Goal: Task Accomplishment & Management: Manage account settings

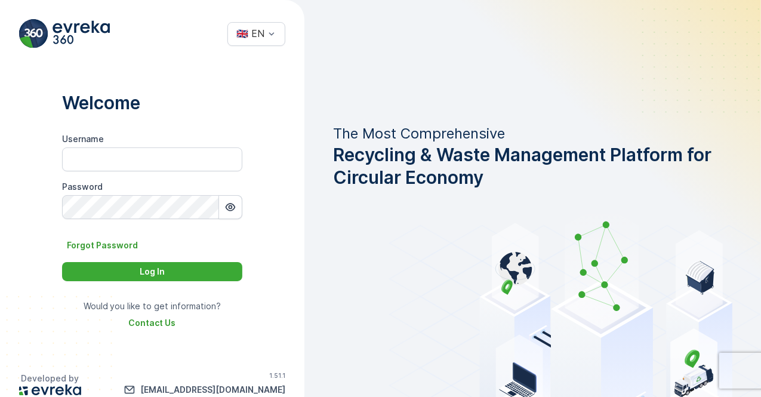
drag, startPoint x: 156, startPoint y: 78, endPoint x: 239, endPoint y: 235, distance: 177.3
click at [239, 235] on div "Username Password Forgot Password Log In" at bounding box center [152, 207] width 180 height 148
click at [127, 175] on div "Username Password Forgot Password Log In" at bounding box center [152, 207] width 180 height 148
click at [140, 171] on input "Username" at bounding box center [152, 159] width 180 height 24
click at [228, 208] on icon "button" at bounding box center [230, 207] width 12 height 12
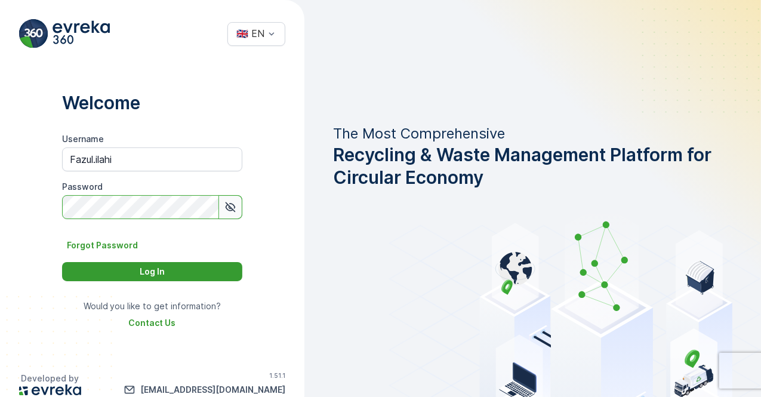
click at [136, 270] on div "Log In" at bounding box center [152, 272] width 166 height 12
click at [138, 278] on button "Log In" at bounding box center [152, 271] width 180 height 19
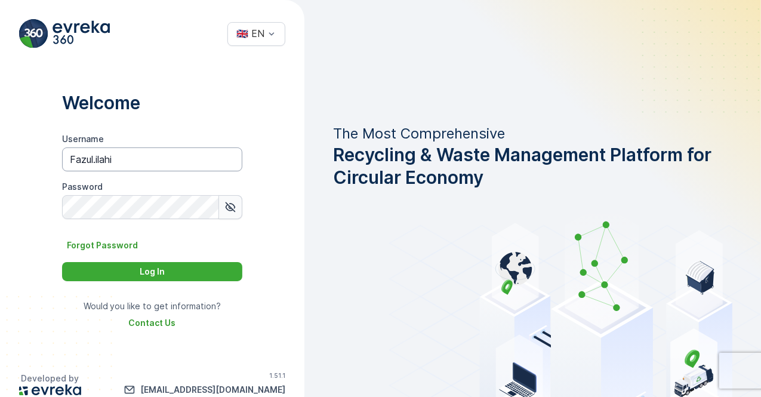
click at [78, 157] on input "Fazul.ilahi" at bounding box center [152, 159] width 180 height 24
click at [162, 260] on div "Username fazul.ilahi Password Forgot Password Log In" at bounding box center [152, 207] width 180 height 148
click at [161, 266] on p "Log In" at bounding box center [152, 272] width 25 height 12
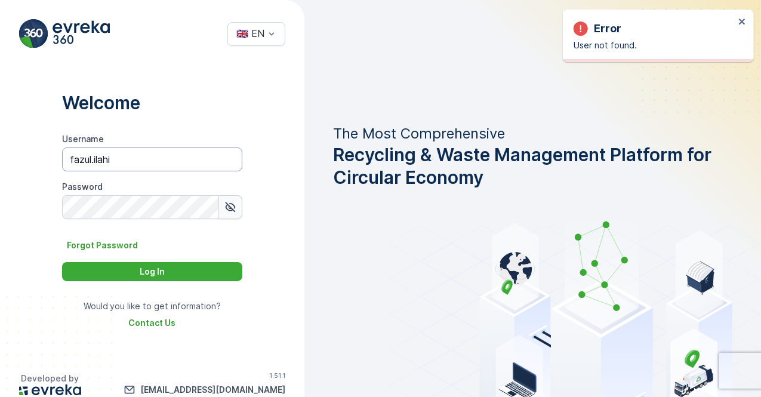
click at [73, 162] on input "fazul.ilahi" at bounding box center [152, 159] width 180 height 24
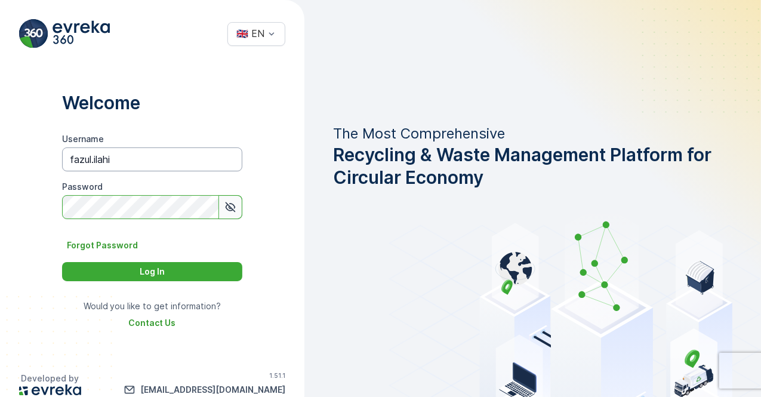
click at [76, 159] on input "fazul.ilahi" at bounding box center [152, 159] width 180 height 24
click at [75, 156] on input "fazul.ilahi" at bounding box center [152, 159] width 180 height 24
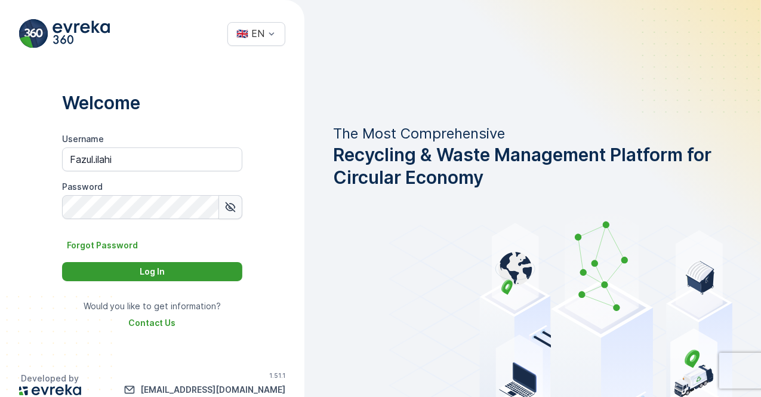
click at [180, 273] on div "Log In" at bounding box center [152, 272] width 166 height 12
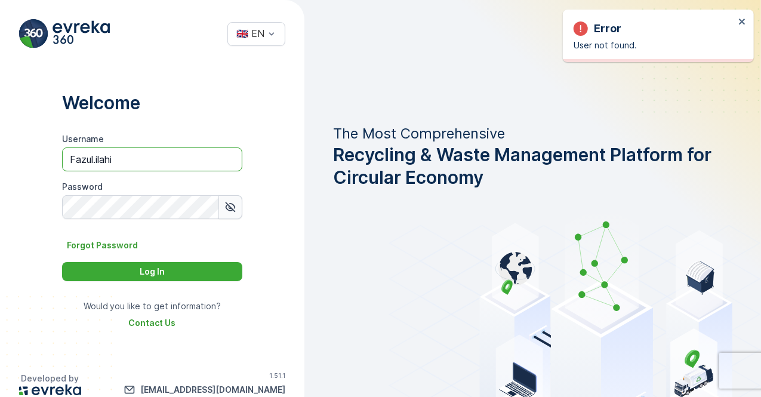
click at [99, 159] on input "Fazul.ilahi" at bounding box center [152, 159] width 180 height 24
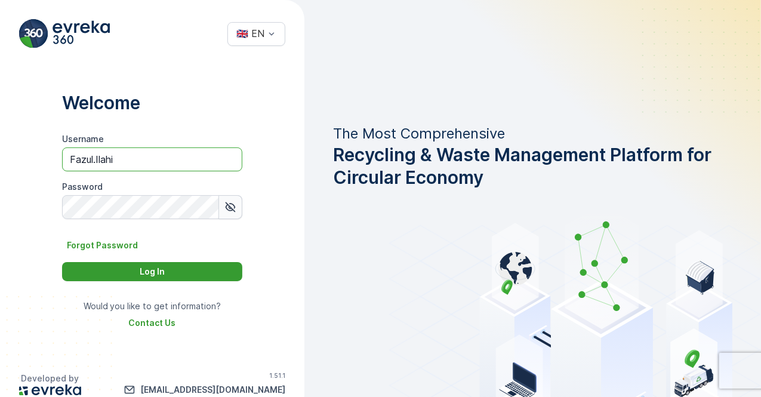
type input "Fazul.Ilahi"
click at [164, 272] on p "Log In" at bounding box center [152, 272] width 25 height 12
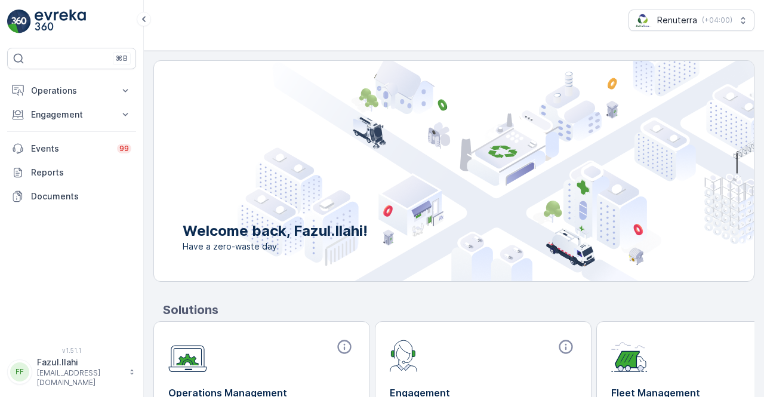
drag, startPoint x: 156, startPoint y: 2, endPoint x: 381, endPoint y: 165, distance: 277.7
click at [389, 171] on img at bounding box center [496, 171] width 516 height 220
